Goal: Task Accomplishment & Management: Manage account settings

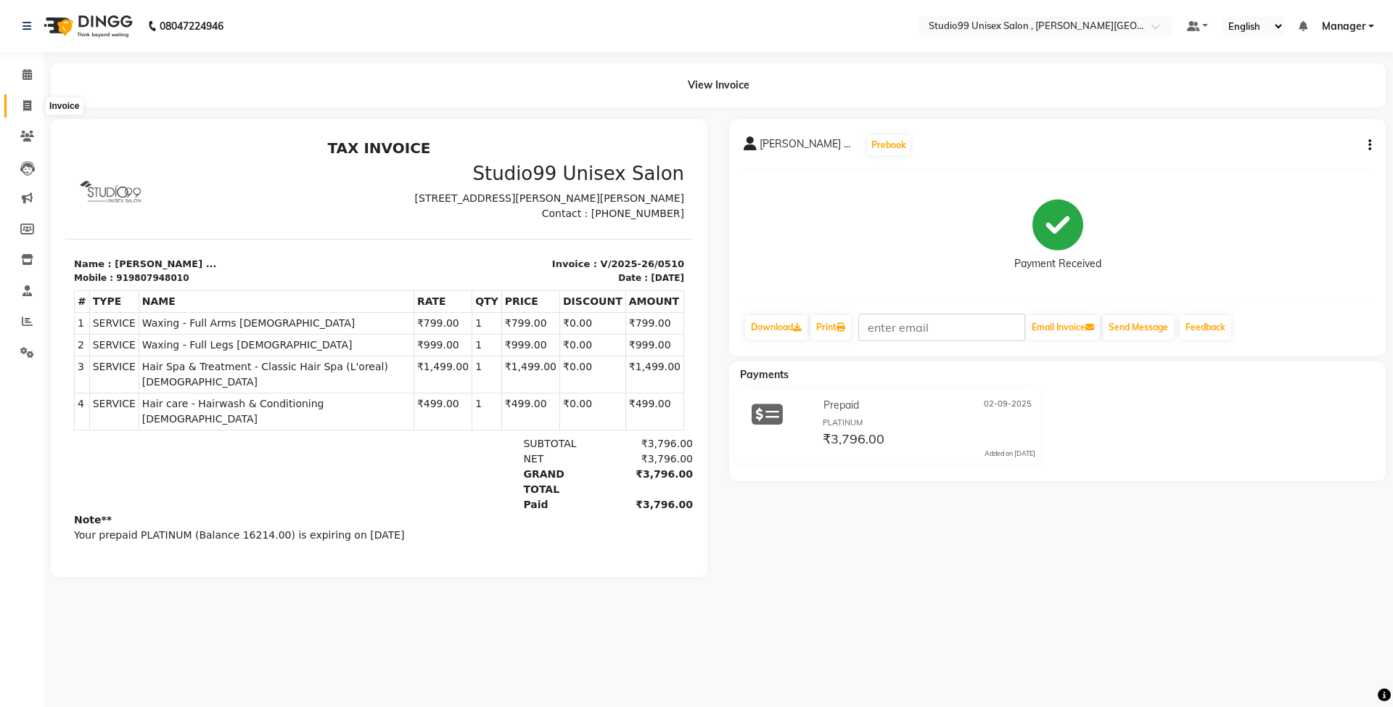
click at [33, 109] on span at bounding box center [27, 106] width 25 height 17
select select "service"
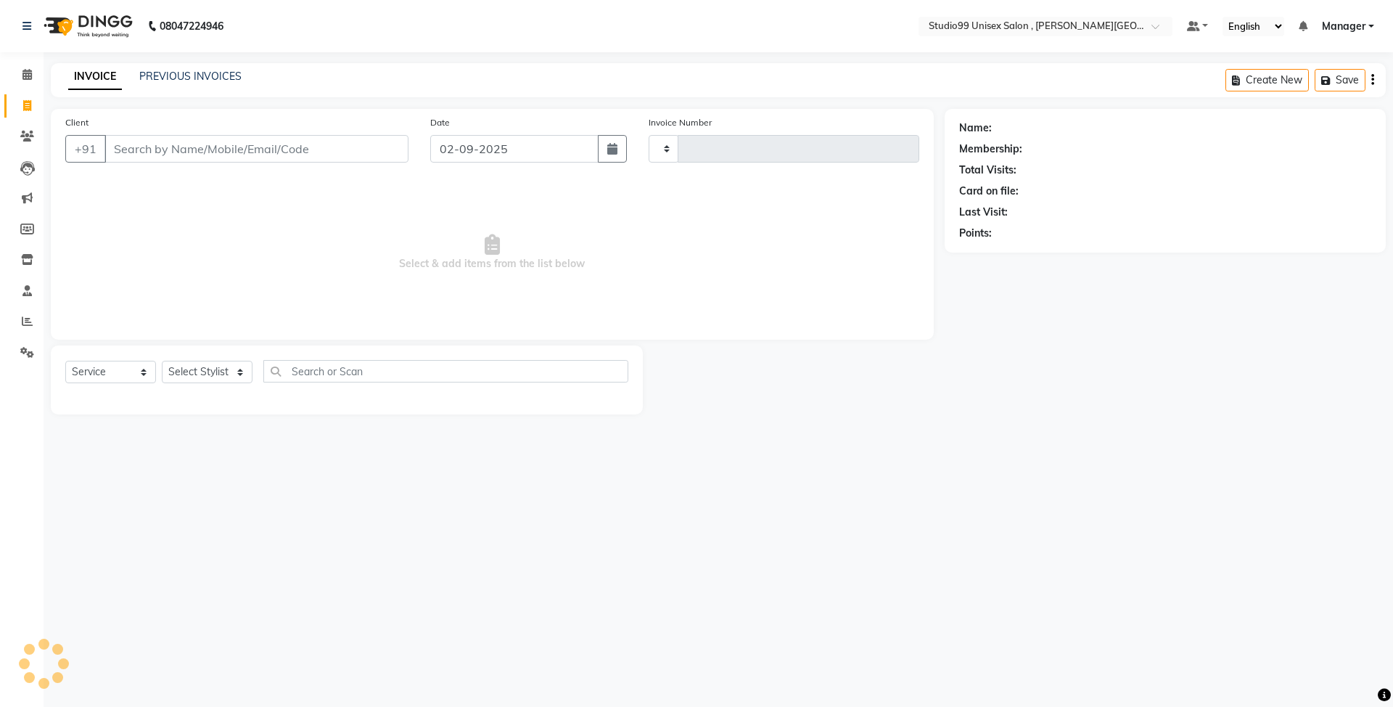
type input "0511"
select select "7699"
click at [169, 73] on link "PREVIOUS INVOICES" at bounding box center [190, 76] width 102 height 13
